Goal: Information Seeking & Learning: Understand process/instructions

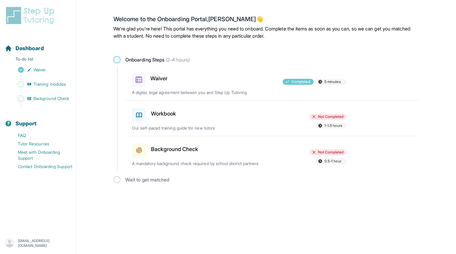
click at [142, 149] on icon at bounding box center [138, 150] width 7 height 7
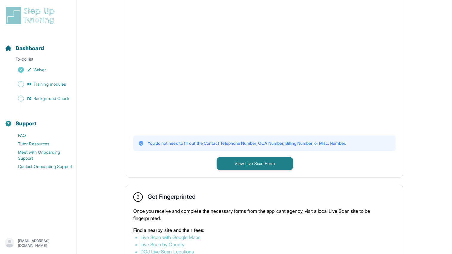
scroll to position [153, 0]
click at [237, 165] on button "View Live Scan Form" at bounding box center [254, 163] width 76 height 13
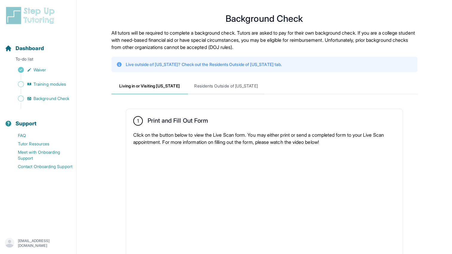
scroll to position [0, 0]
drag, startPoint x: 238, startPoint y: 88, endPoint x: 226, endPoint y: 87, distance: 11.7
click at [226, 87] on span "Residents Outside of [US_STATE]" at bounding box center [226, 87] width 76 height 16
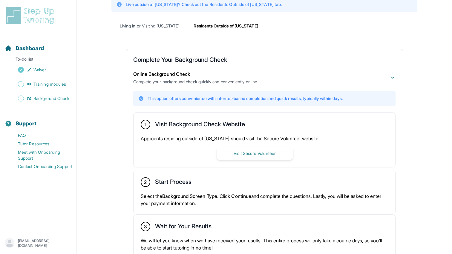
scroll to position [61, 0]
click at [246, 155] on button "Visit Secure Volunteer" at bounding box center [254, 153] width 76 height 13
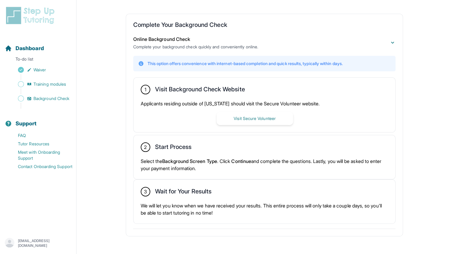
scroll to position [99, 0]
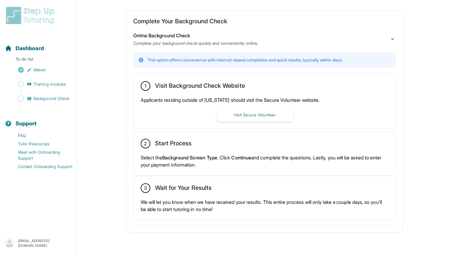
click at [101, 97] on main "**********" at bounding box center [263, 81] width 375 height 347
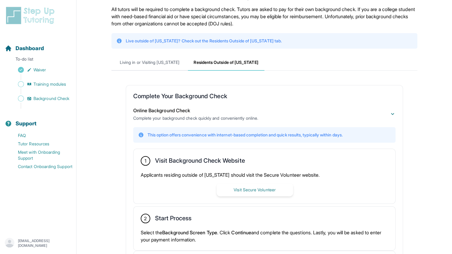
scroll to position [0, 0]
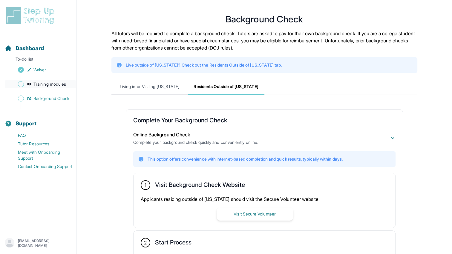
click at [41, 83] on span "Training modules" at bounding box center [49, 84] width 33 height 6
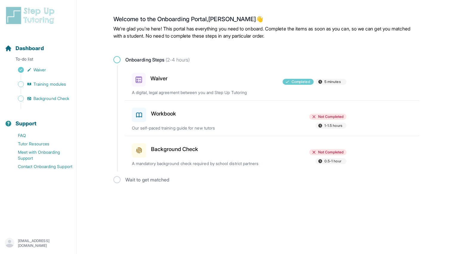
click at [143, 116] on span at bounding box center [139, 115] width 14 height 14
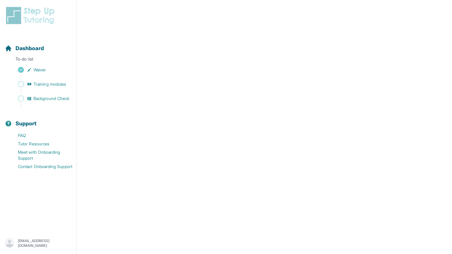
scroll to position [216, 0]
